Goal: Task Accomplishment & Management: Use online tool/utility

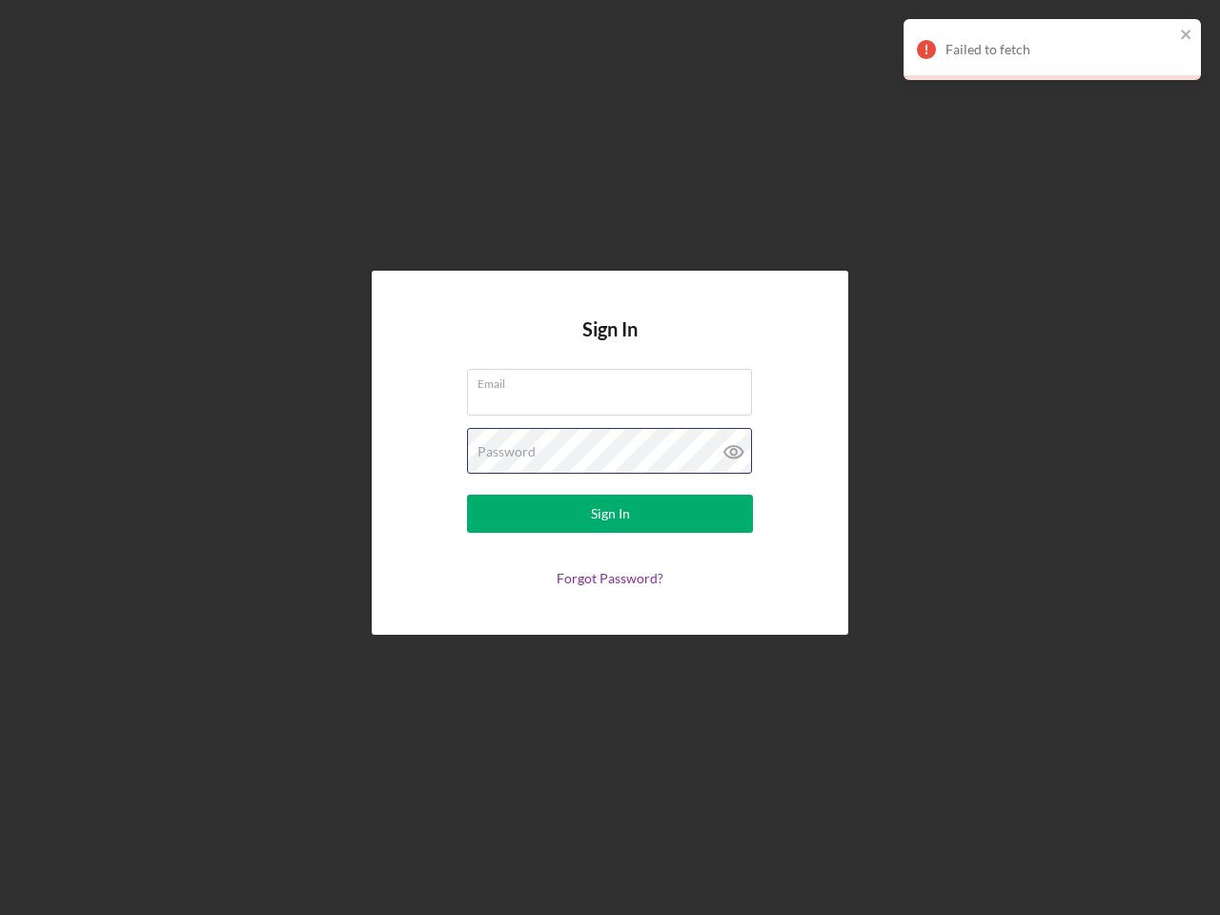
click at [610, 458] on div "Password" at bounding box center [610, 452] width 286 height 48
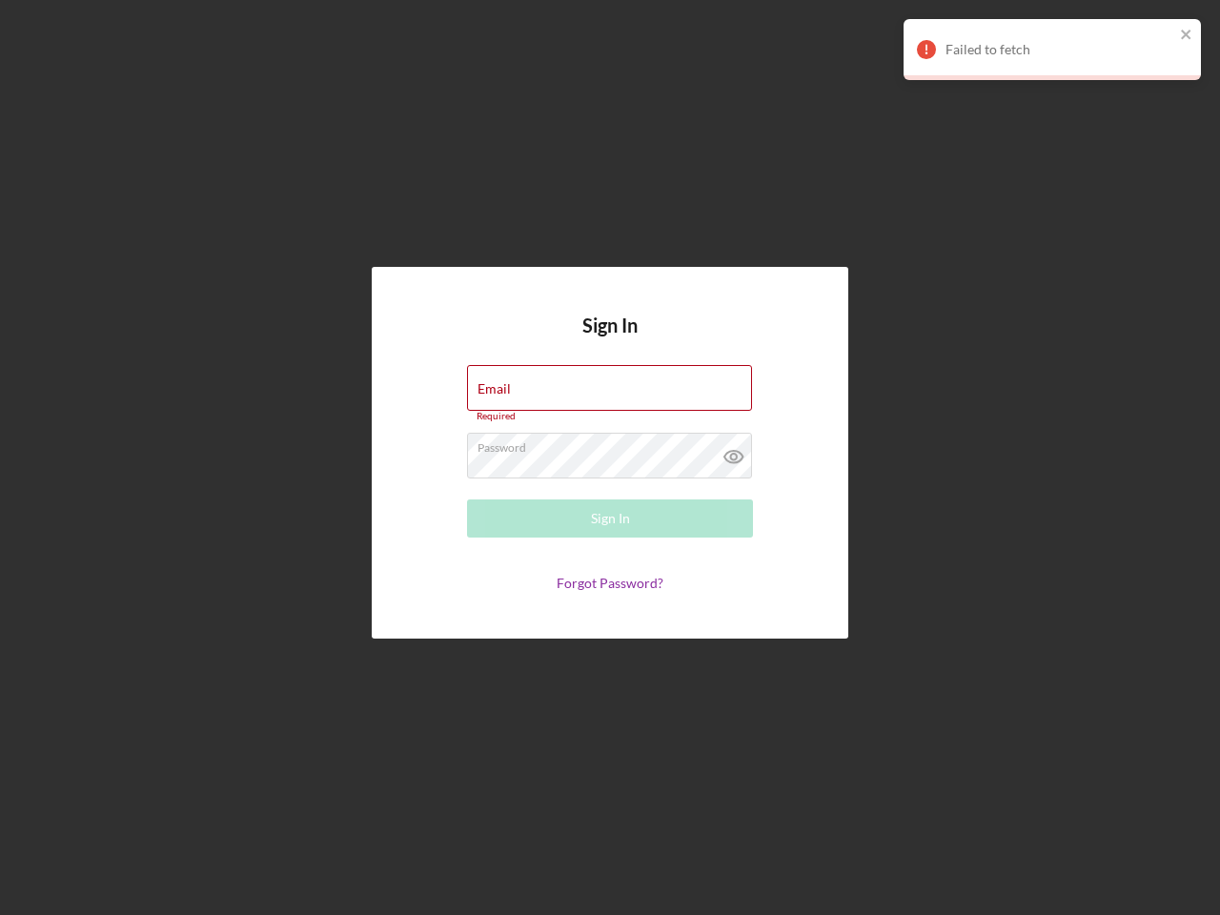
click at [734, 452] on icon at bounding box center [734, 457] width 48 height 48
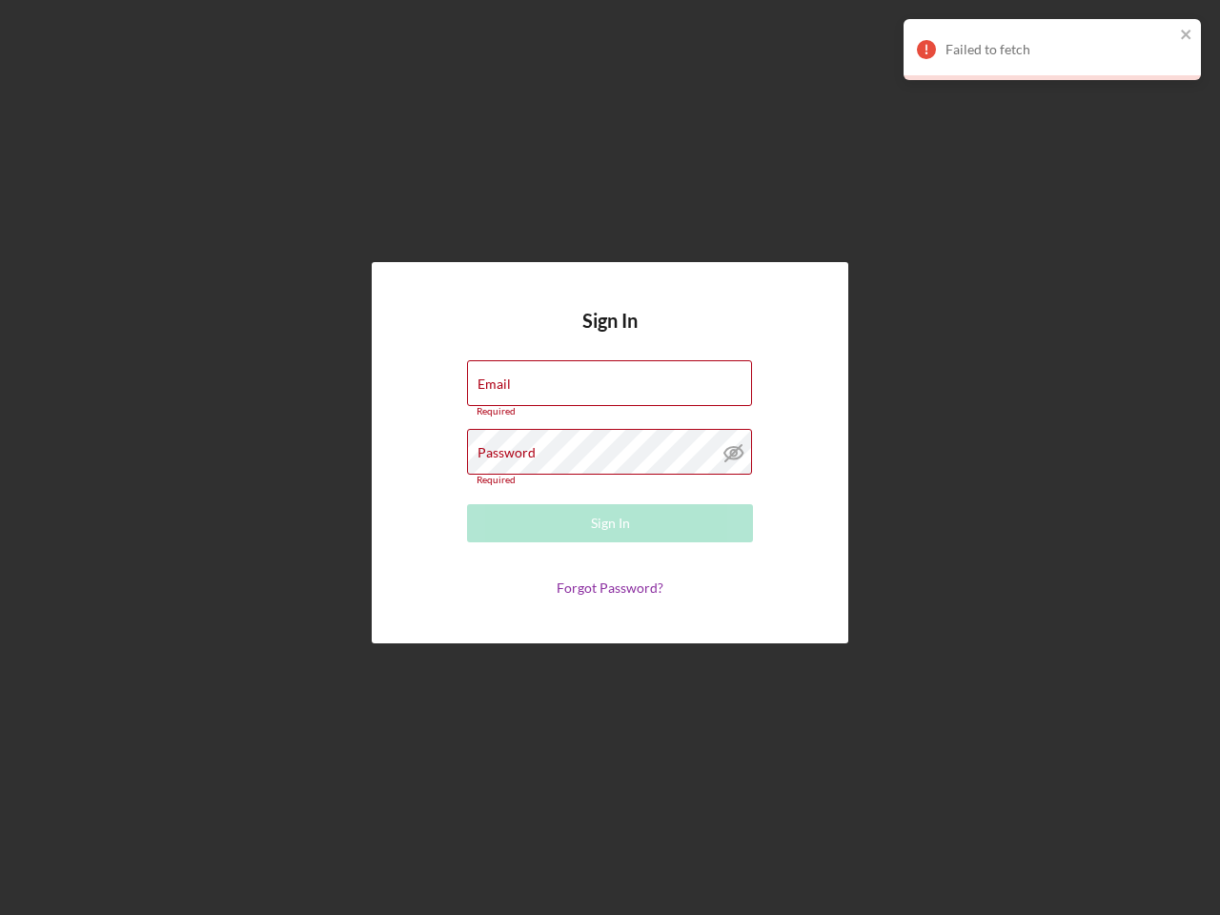
click at [1053, 50] on div "Failed to fetch" at bounding box center [1060, 49] width 229 height 15
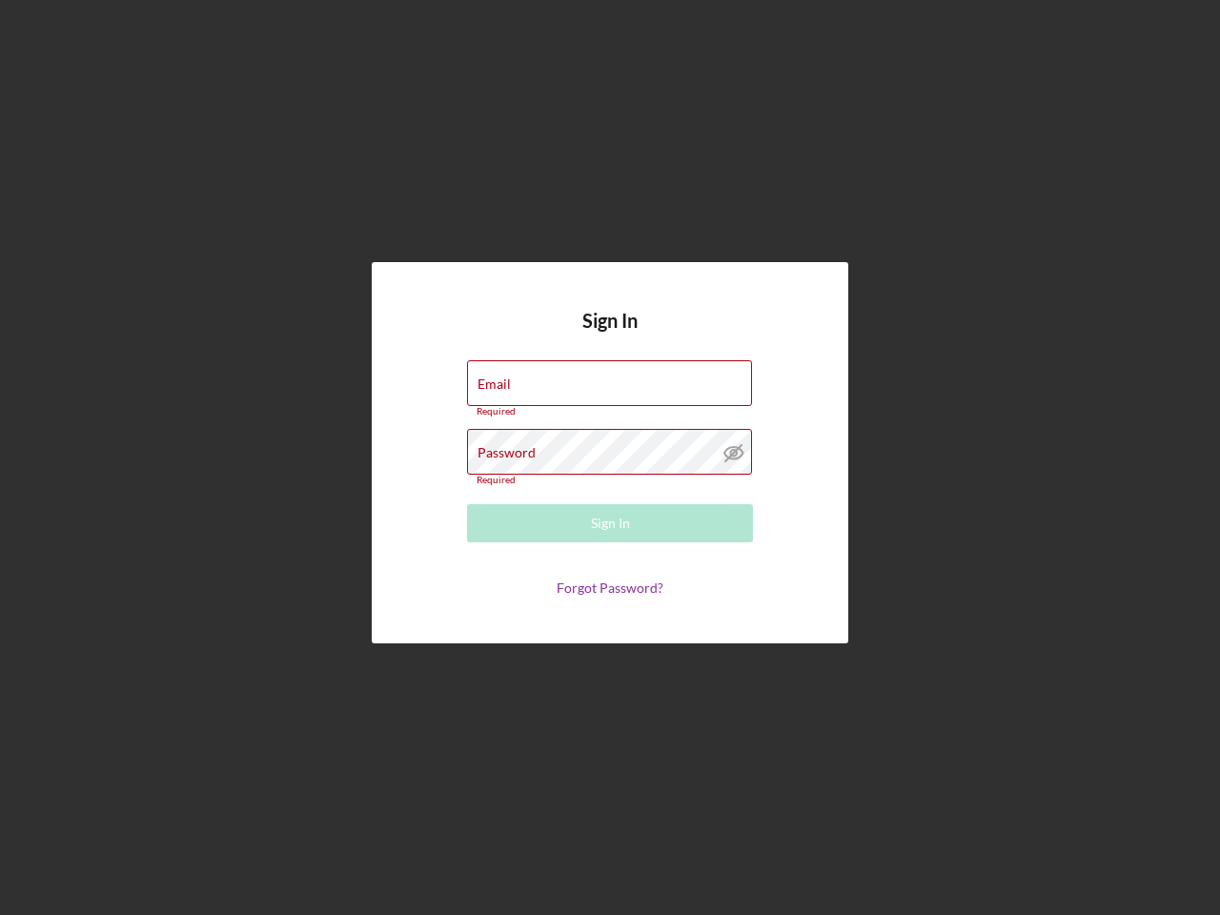
click at [1187, 35] on div "Failed to fetch" at bounding box center [1052, 57] width 305 height 84
